Goal: Use online tool/utility: Utilize a website feature to perform a specific function

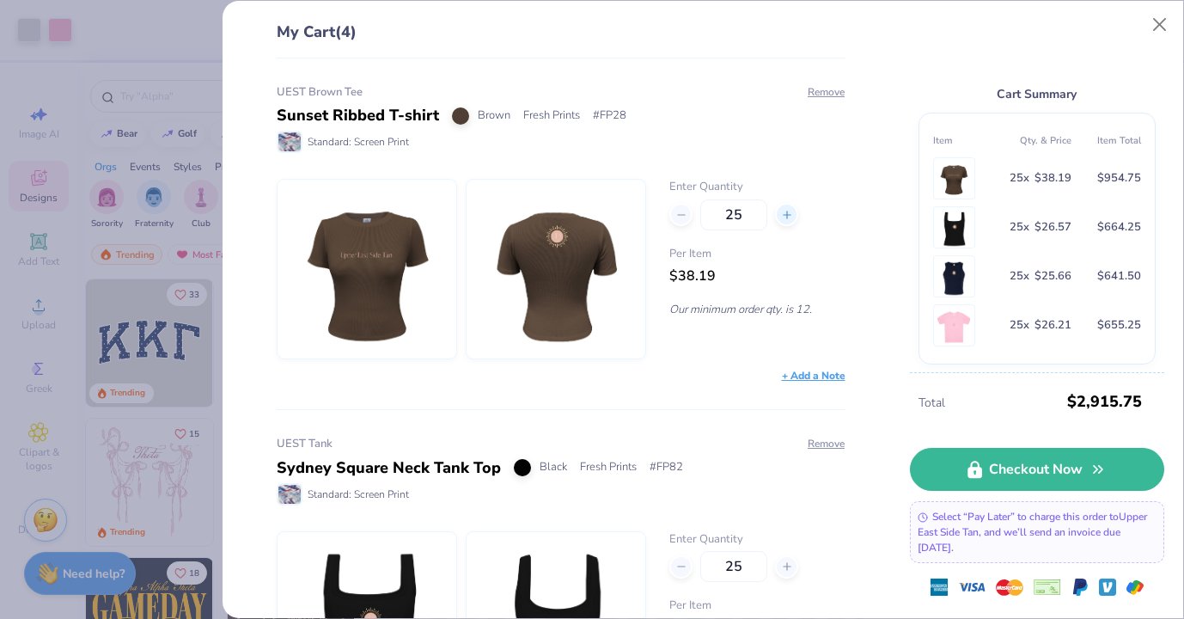
click at [785, 219] on icon at bounding box center [787, 215] width 12 height 12
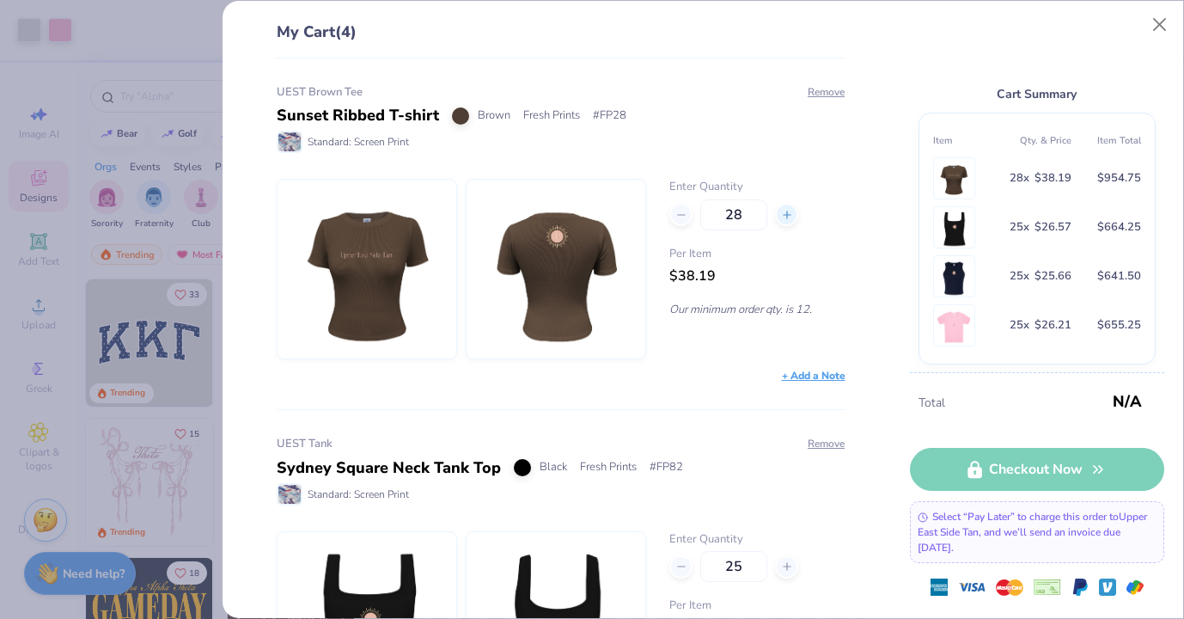
click at [785, 219] on icon at bounding box center [787, 215] width 12 height 12
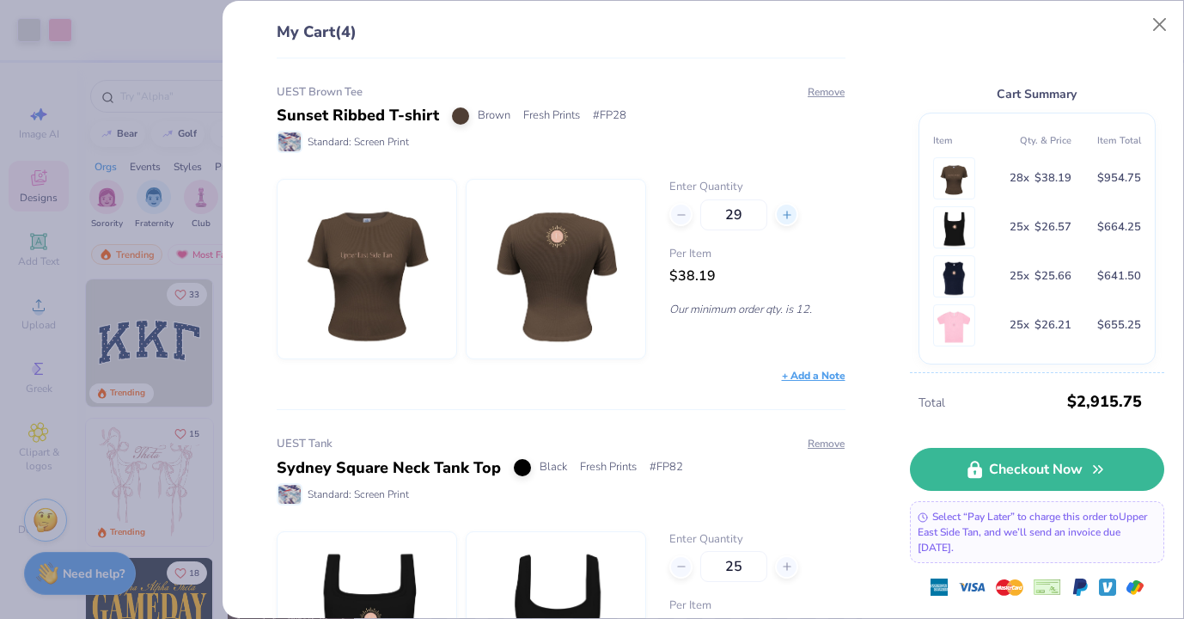
click at [785, 219] on icon at bounding box center [787, 215] width 12 height 12
type input "29"
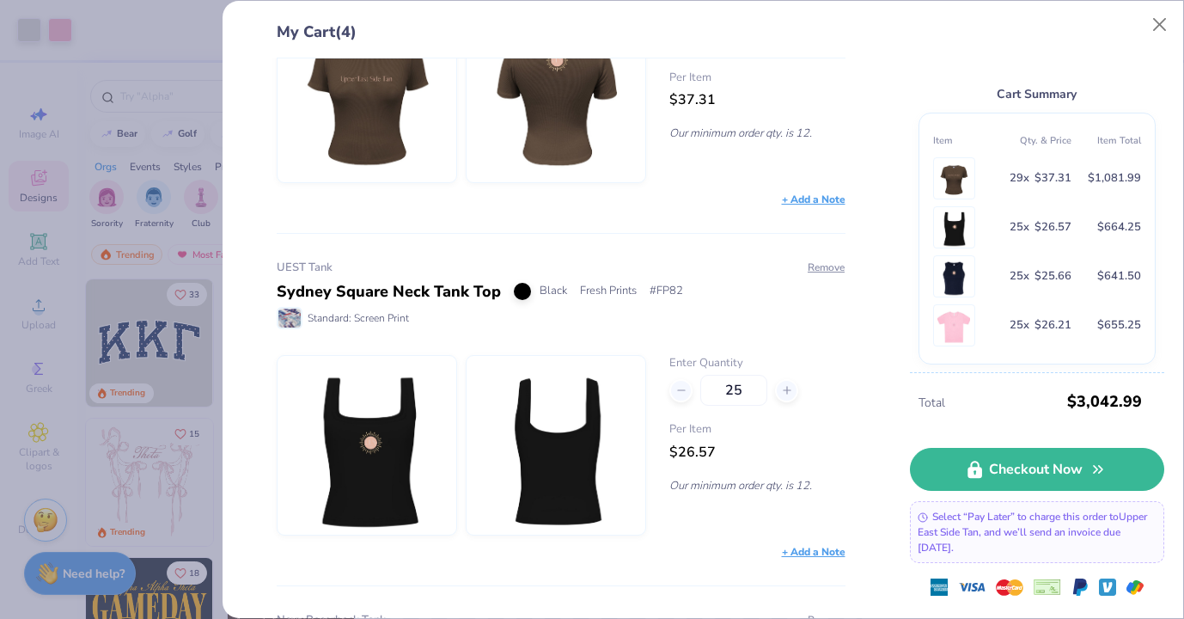
scroll to position [201, 0]
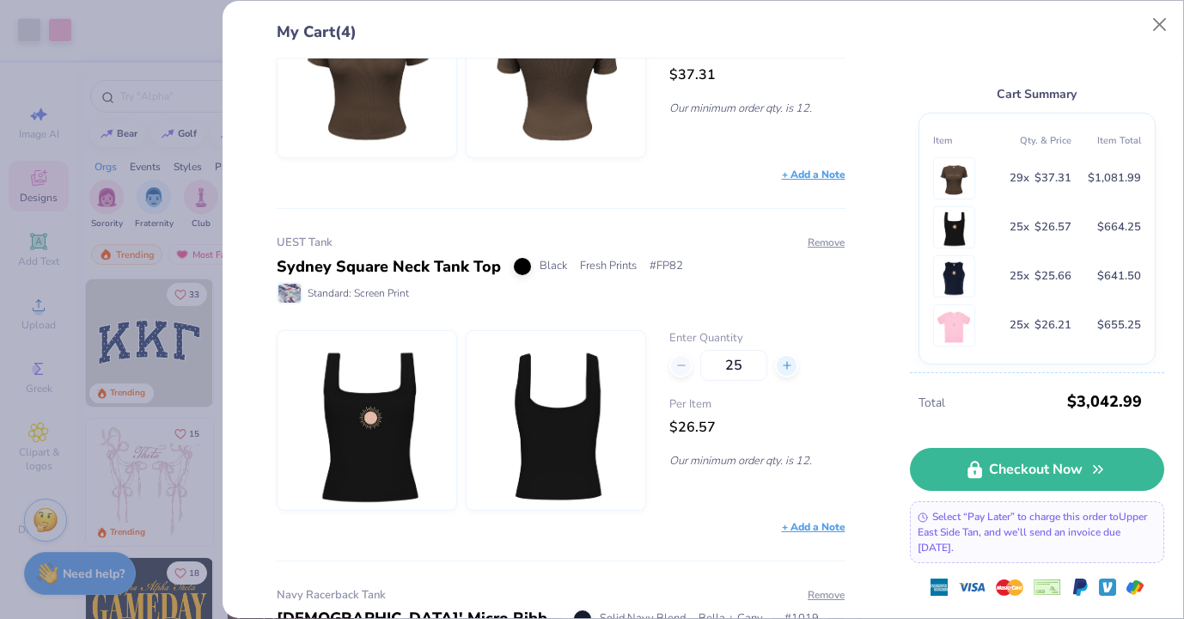
click at [793, 359] on div at bounding box center [786, 365] width 23 height 23
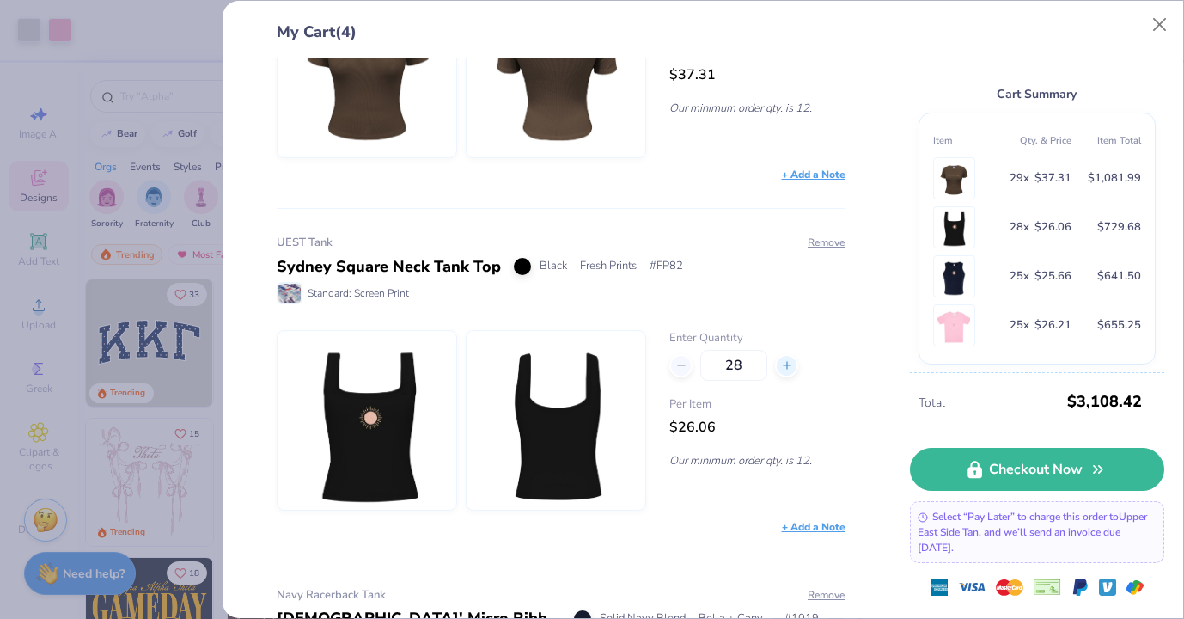
click at [793, 359] on div at bounding box center [786, 365] width 23 height 23
click at [791, 368] on icon at bounding box center [787, 365] width 12 height 12
type input "30"
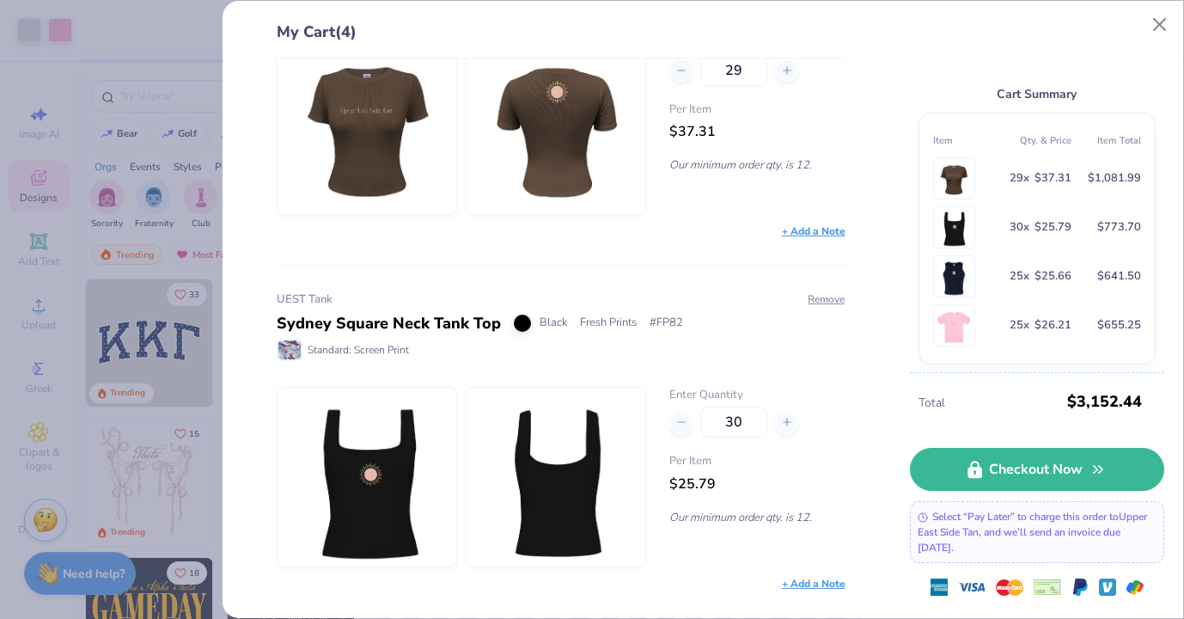
scroll to position [130, 0]
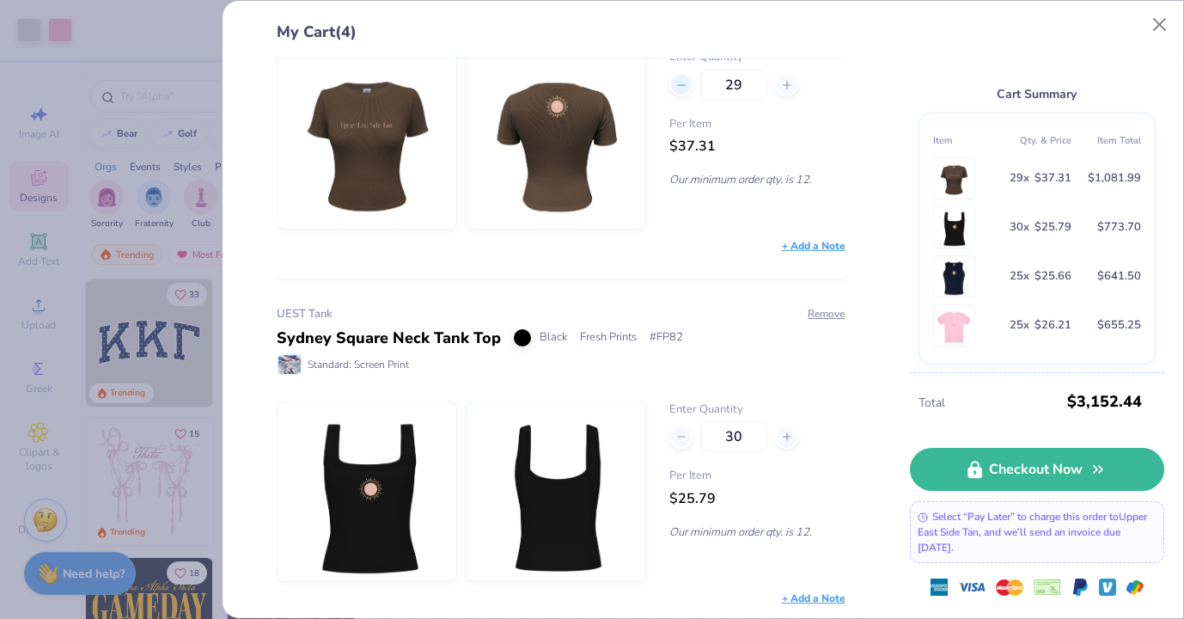
click at [676, 88] on icon at bounding box center [681, 85] width 12 height 12
type input "27"
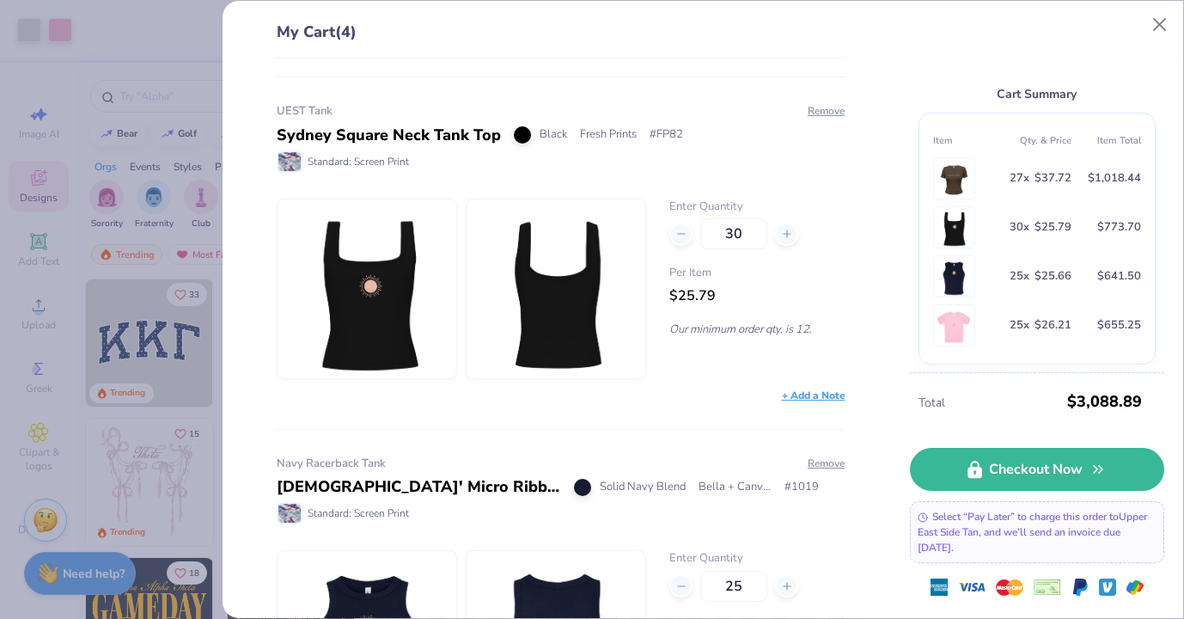
scroll to position [690, 0]
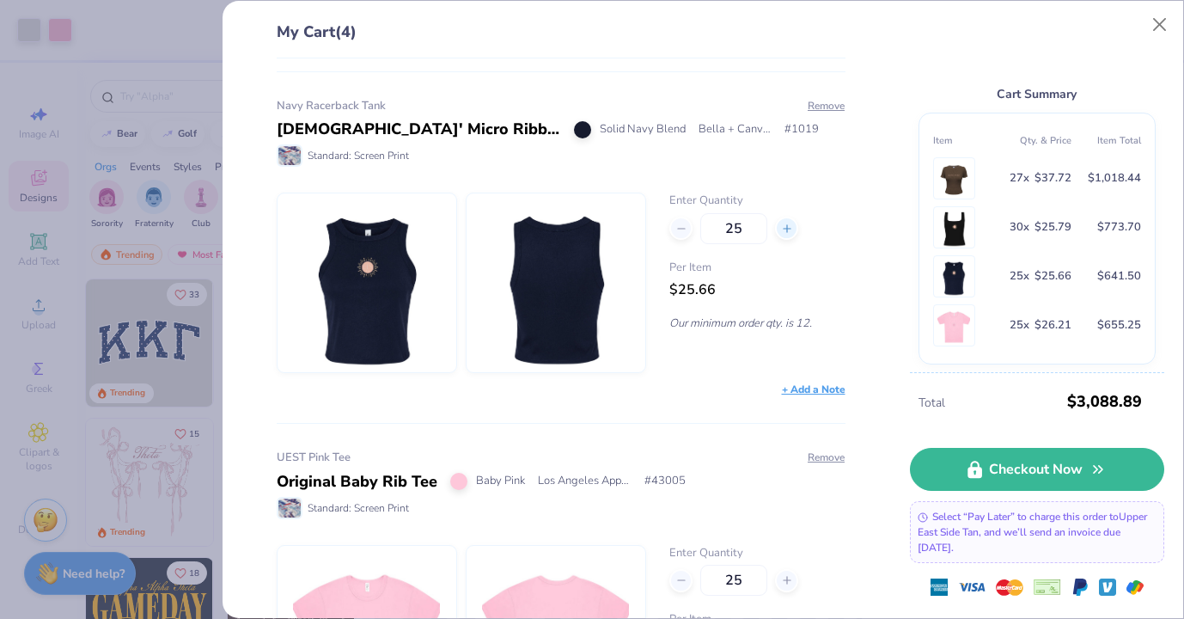
click at [782, 234] on div at bounding box center [786, 228] width 23 height 23
type input "29"
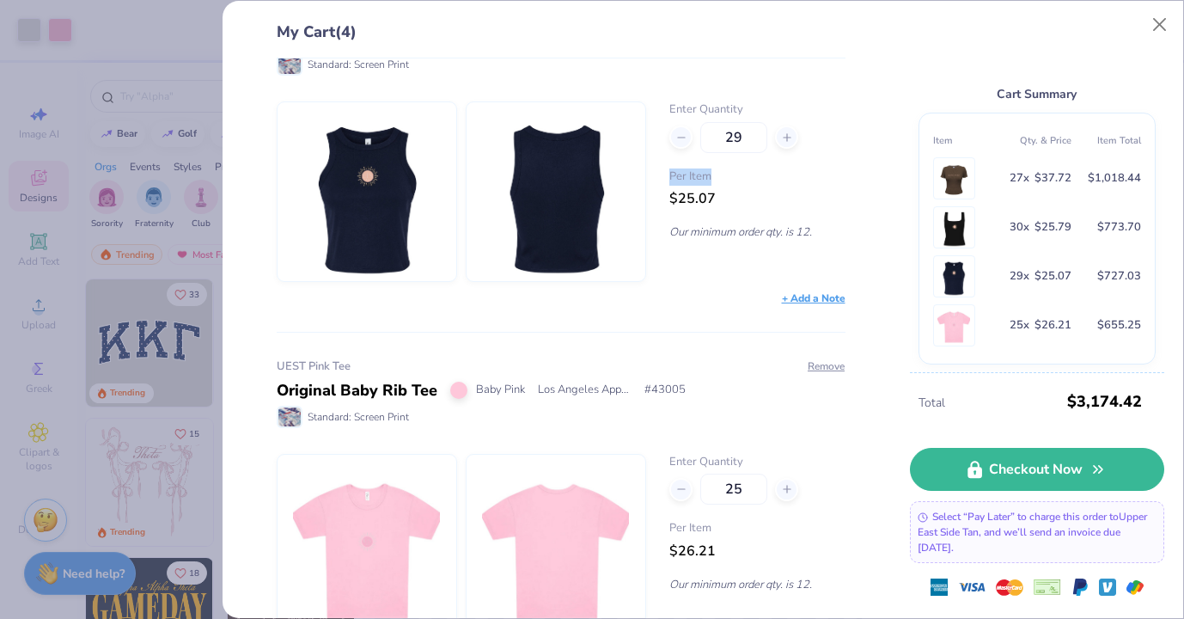
scroll to position [838, 0]
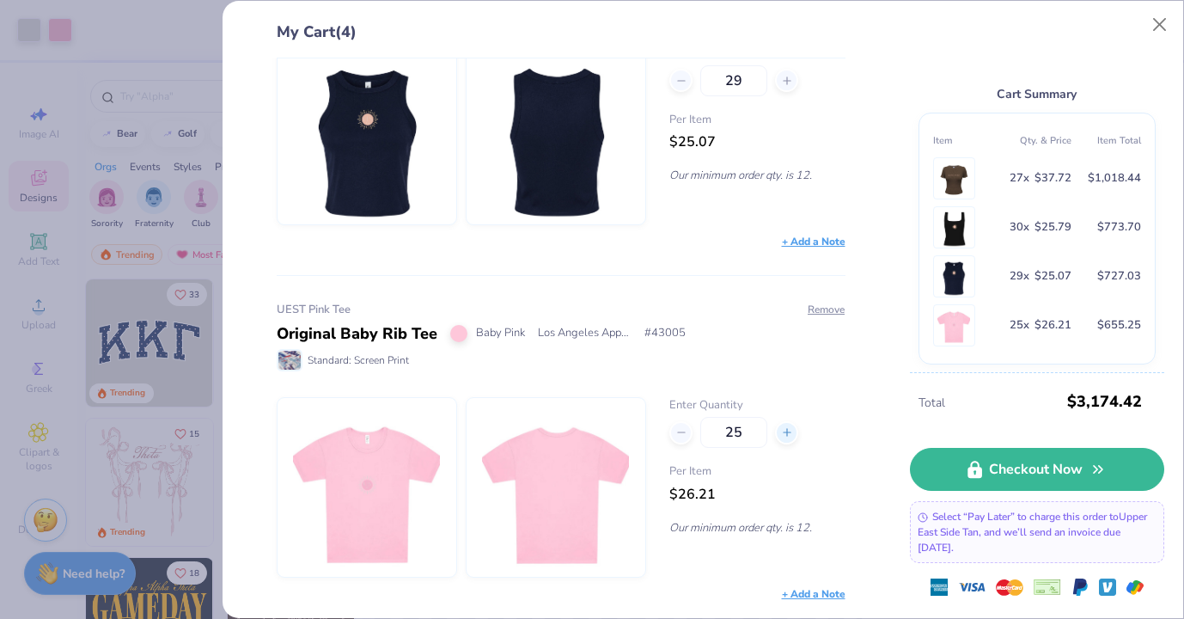
click at [785, 437] on icon at bounding box center [787, 432] width 12 height 12
type input "29"
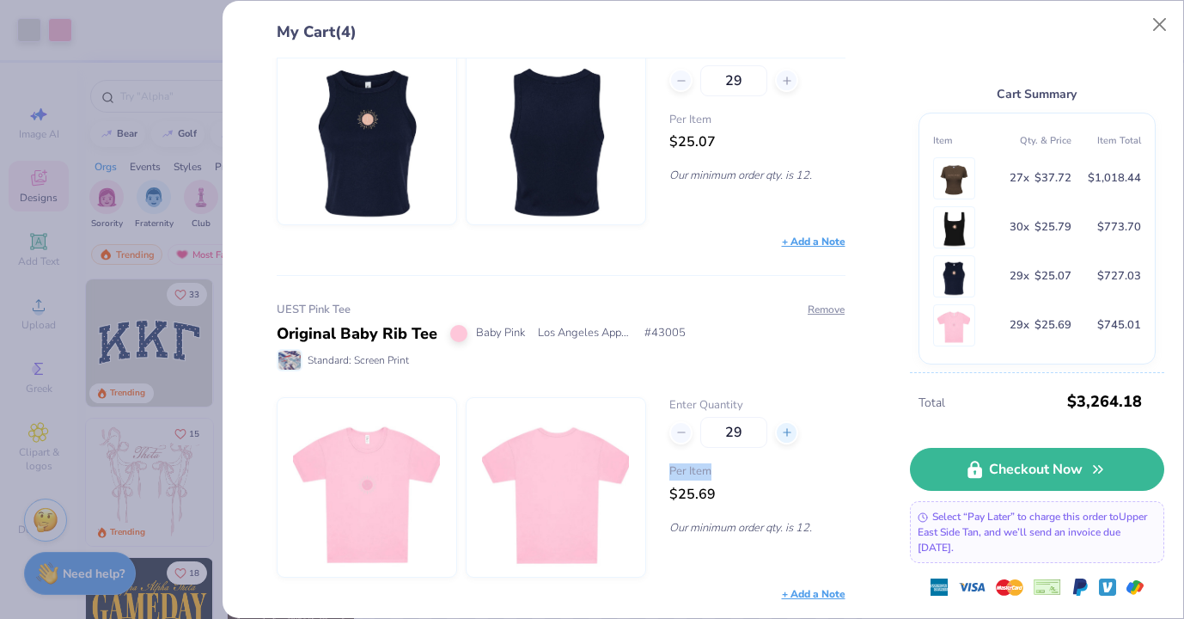
type input "29"
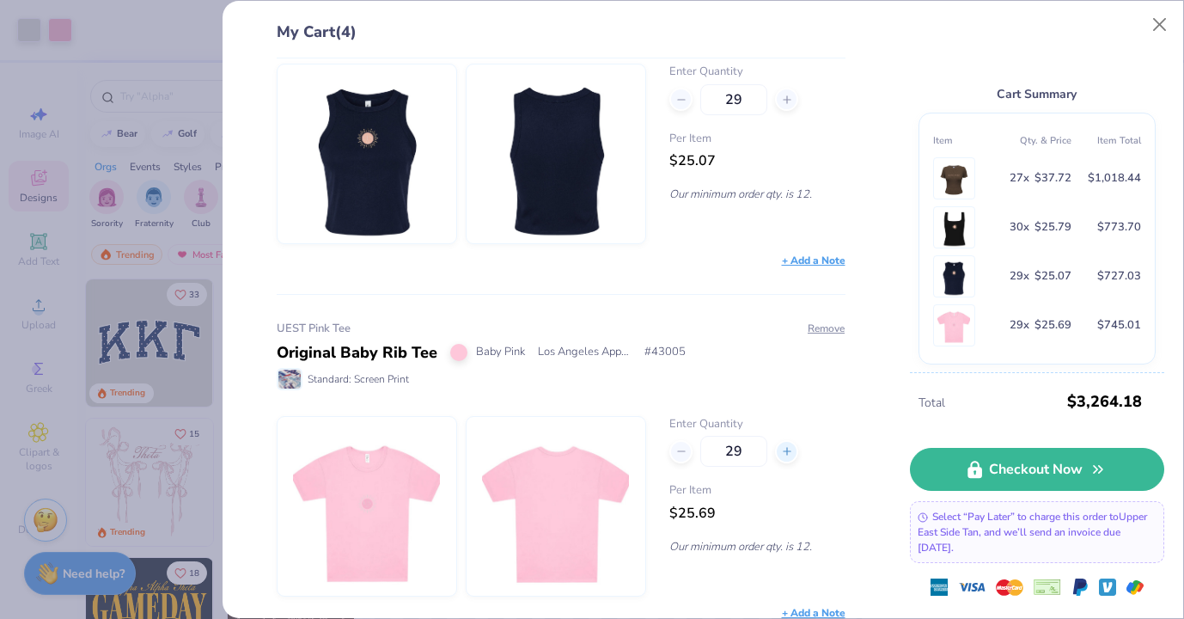
click at [780, 455] on div at bounding box center [786, 451] width 23 height 23
type input "30"
